Goal: Task Accomplishment & Management: Use online tool/utility

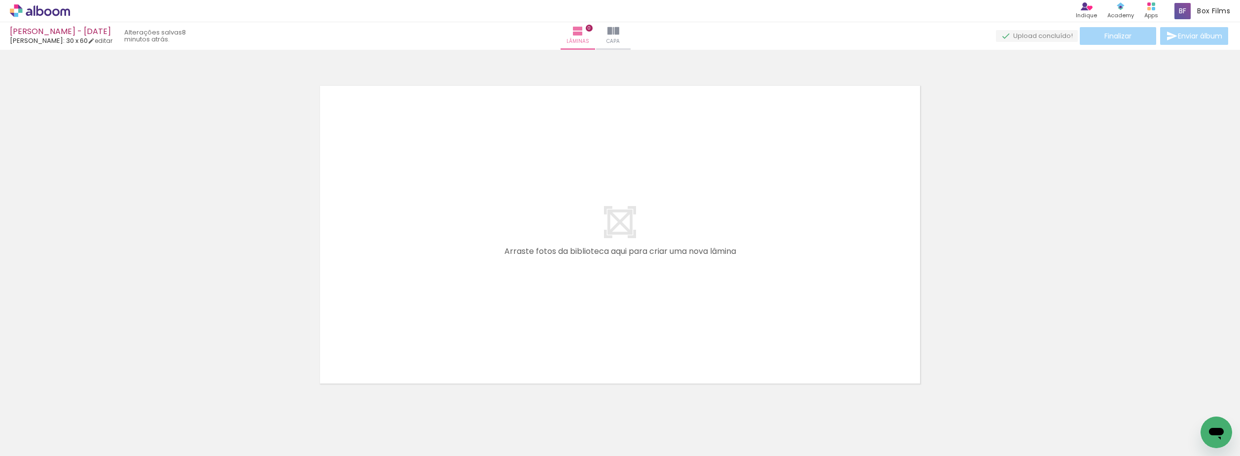
click at [46, 15] on icon at bounding box center [47, 11] width 7 height 7
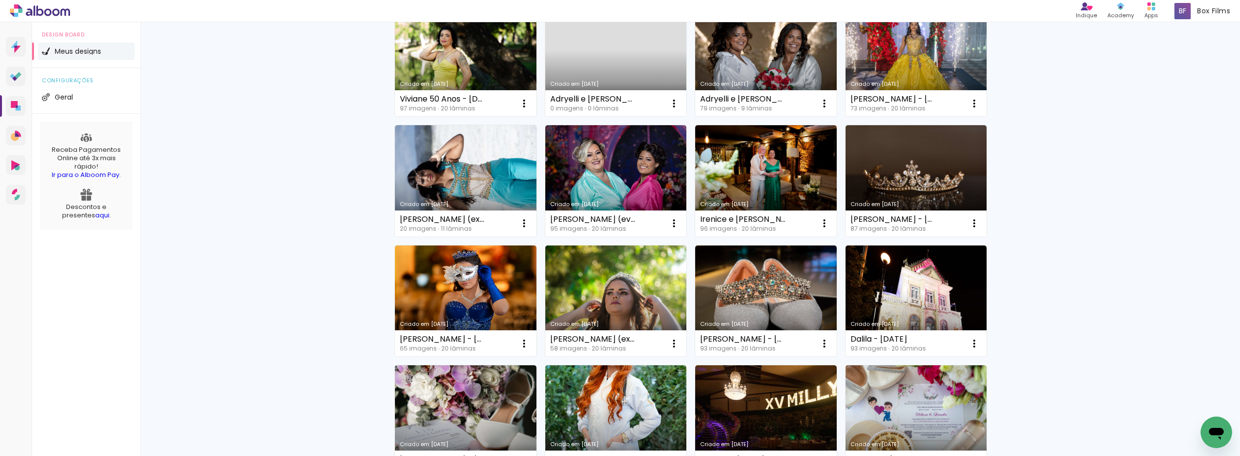
scroll to position [247, 0]
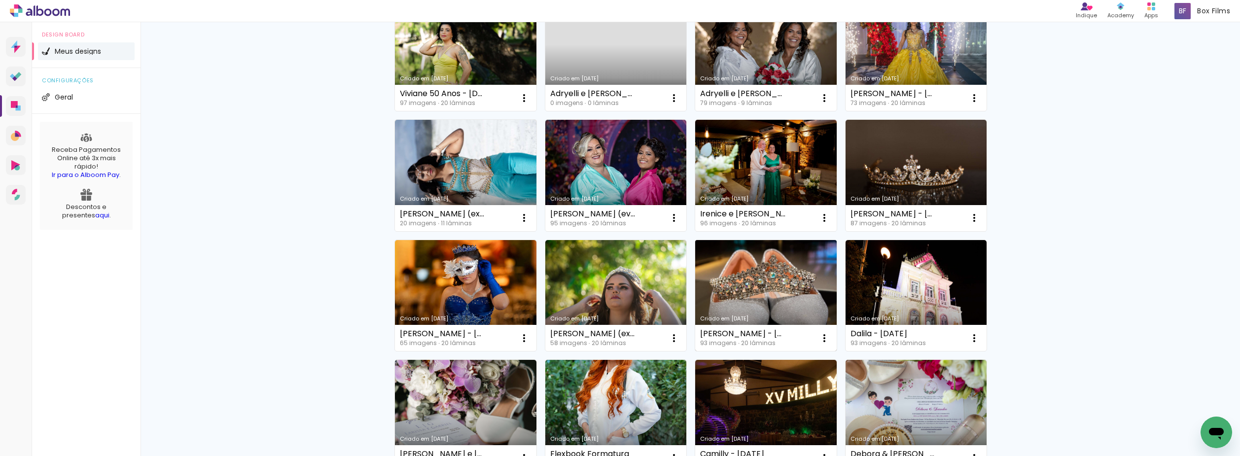
click at [754, 275] on link "Criado em [DATE]" at bounding box center [765, 295] width 141 height 111
